Goal: Navigation & Orientation: Find specific page/section

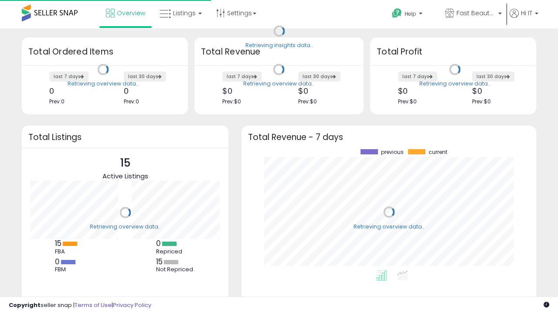
scroll to position [121, 277]
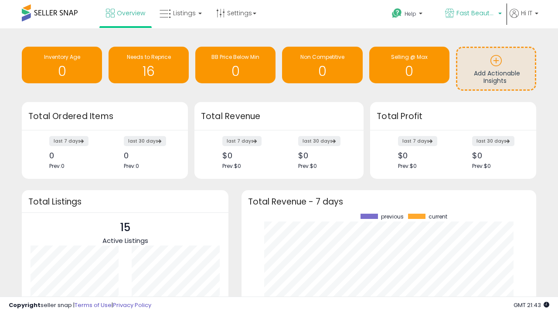
click at [473, 14] on span "Fast Beauty ([GEOGRAPHIC_DATA])" at bounding box center [476, 13] width 39 height 9
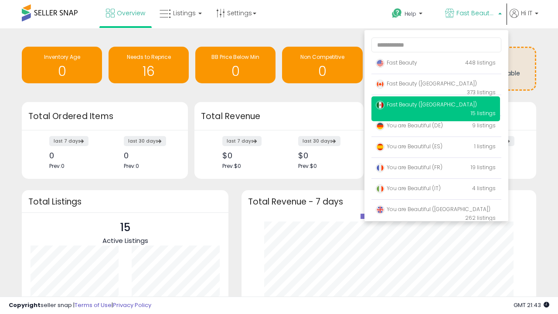
click at [436, 106] on span "Fast Beauty ([GEOGRAPHIC_DATA])" at bounding box center [426, 104] width 101 height 7
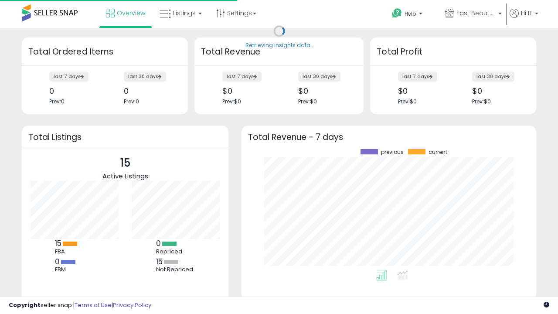
scroll to position [121, 277]
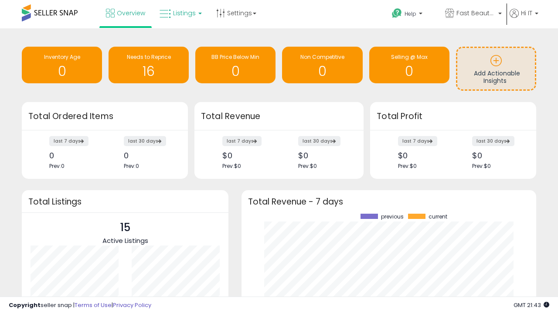
click at [180, 13] on span "Listings" at bounding box center [184, 13] width 23 height 9
